Goal: Task Accomplishment & Management: Manage account settings

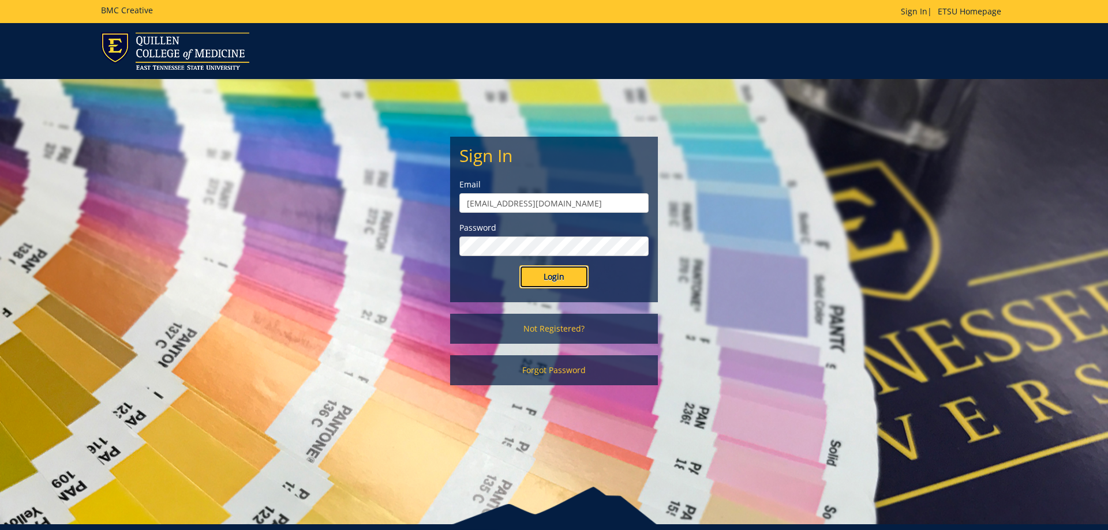
click at [541, 277] on input "Login" at bounding box center [553, 276] width 69 height 23
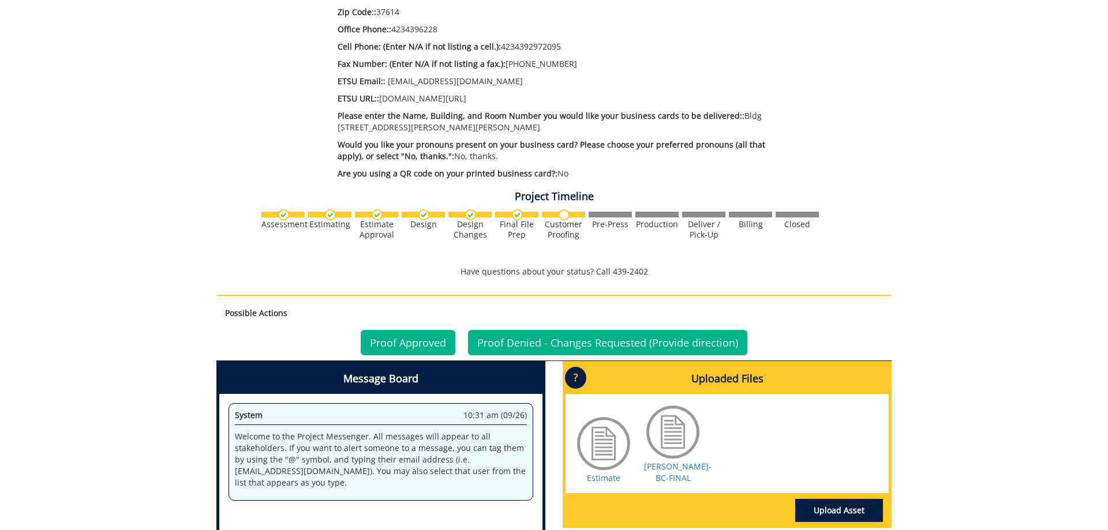
scroll to position [530, 0]
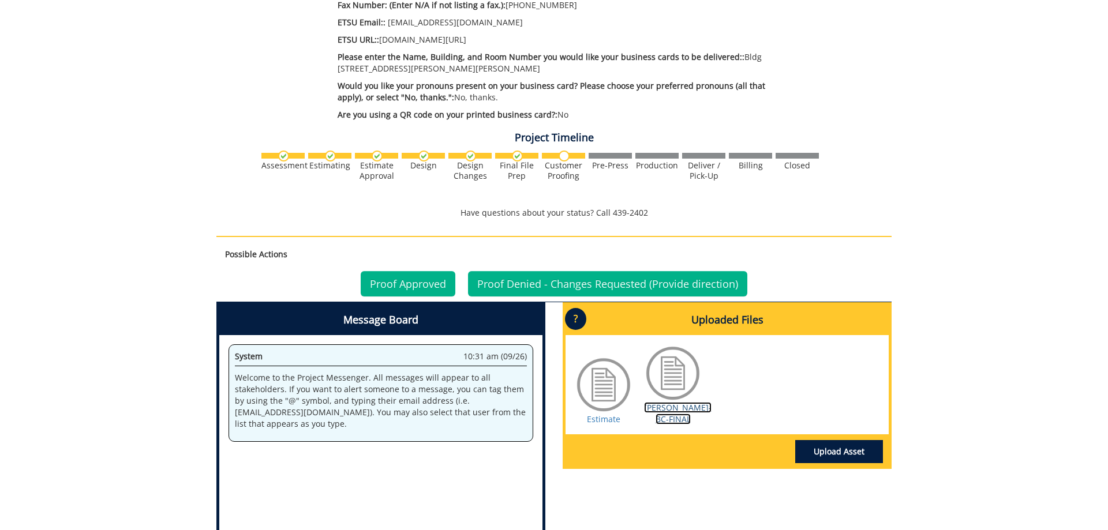
click at [679, 409] on link "[PERSON_NAME]-BC-FINAL" at bounding box center [678, 413] width 68 height 23
click at [428, 279] on link "Proof Approved" at bounding box center [408, 283] width 95 height 25
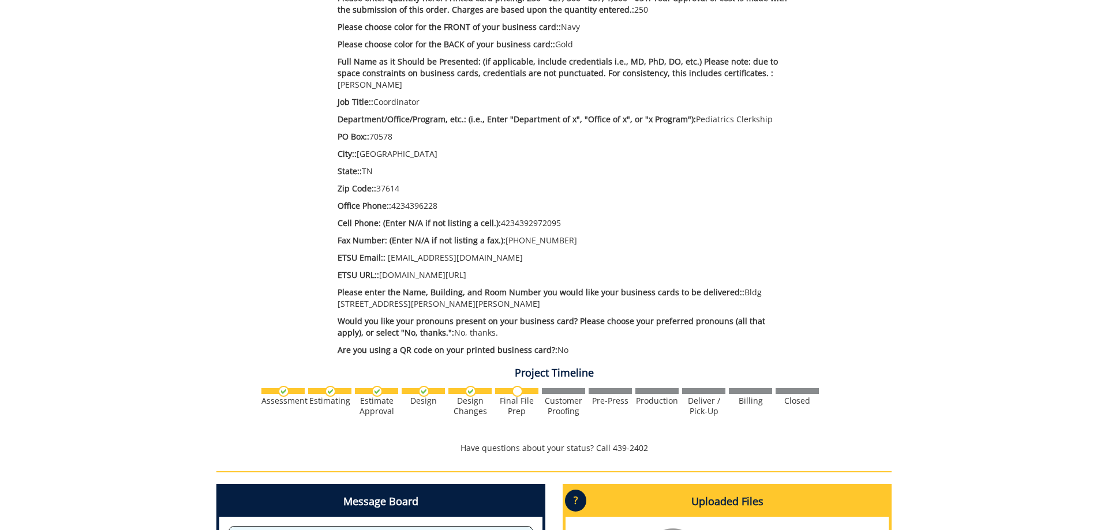
scroll to position [589, 0]
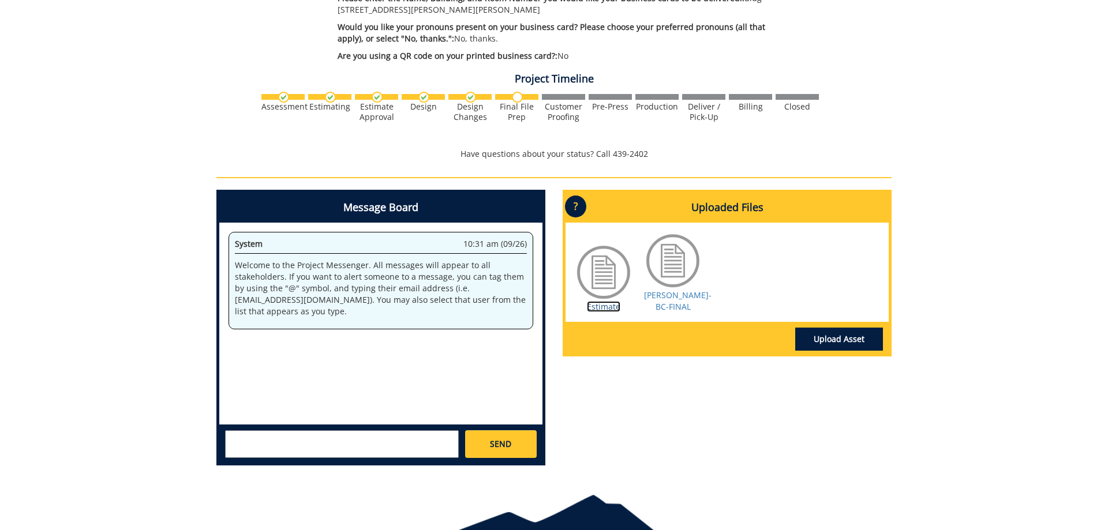
click at [609, 308] on link "Estimate" at bounding box center [603, 306] width 33 height 11
